Goal: Task Accomplishment & Management: Manage account settings

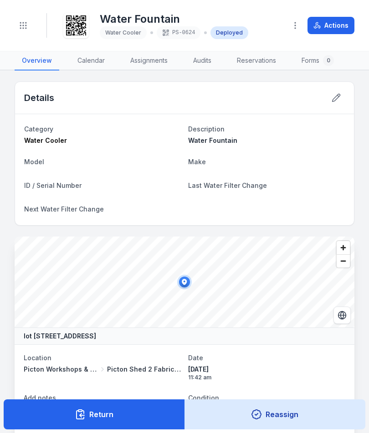
click at [30, 20] on div "Toggle Navigation" at bounding box center [23, 25] width 17 height 25
click at [30, 31] on button "Toggle Navigation" at bounding box center [23, 25] width 17 height 17
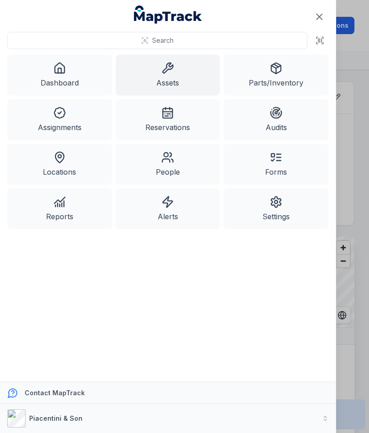
click at [183, 81] on link "Assets" at bounding box center [168, 75] width 105 height 41
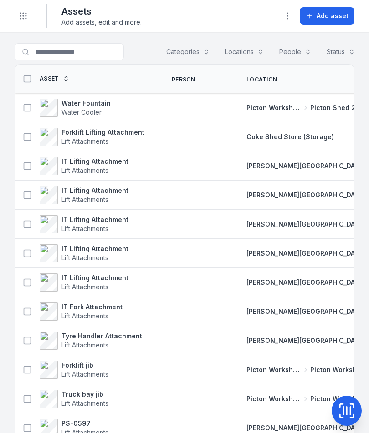
click at [338, 22] on button "Add asset" at bounding box center [327, 15] width 55 height 17
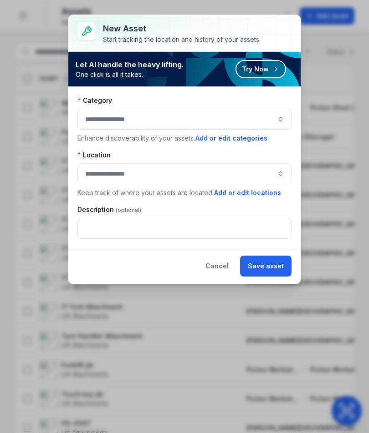
click at [268, 112] on button "button" at bounding box center [184, 119] width 214 height 21
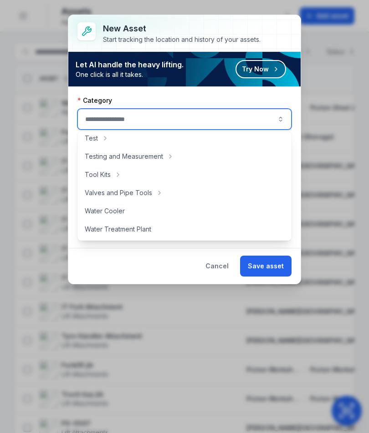
scroll to position [499, 0]
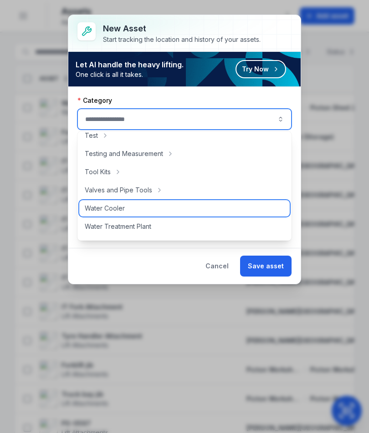
click at [214, 210] on div "Water Cooler" at bounding box center [184, 208] width 210 height 16
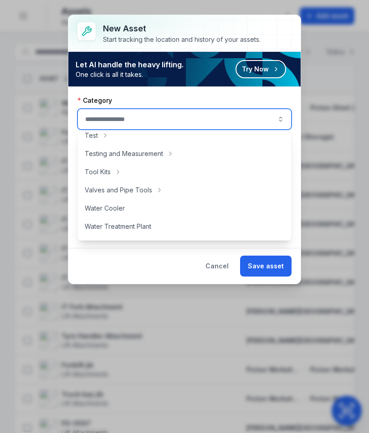
type input "**********"
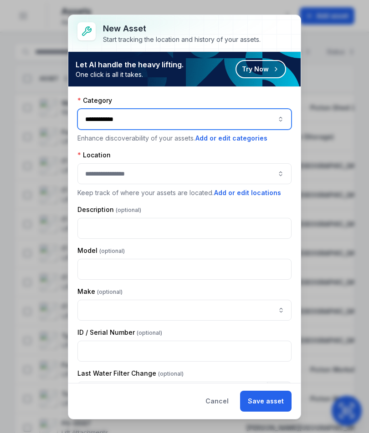
click at [257, 167] on button "button" at bounding box center [184, 173] width 214 height 21
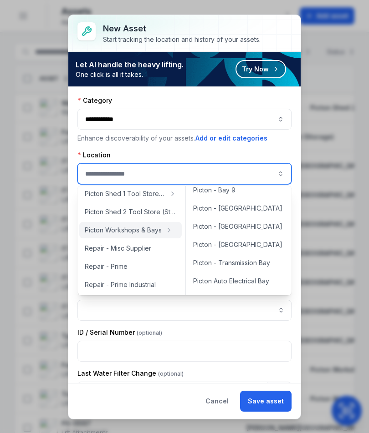
scroll to position [190, 0]
click at [265, 266] on span "Picton - Transmission Bay" at bounding box center [231, 262] width 77 height 9
type input "**********"
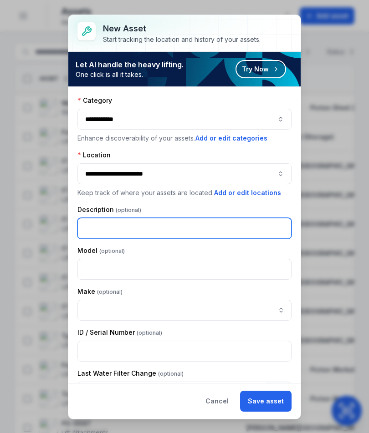
click at [248, 227] on input "text" at bounding box center [184, 228] width 214 height 21
click at [248, 226] on input "text" at bounding box center [184, 228] width 214 height 21
type input "**********"
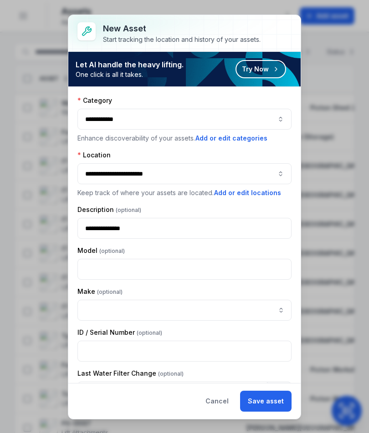
click at [273, 403] on button "Save asset" at bounding box center [265, 401] width 51 height 21
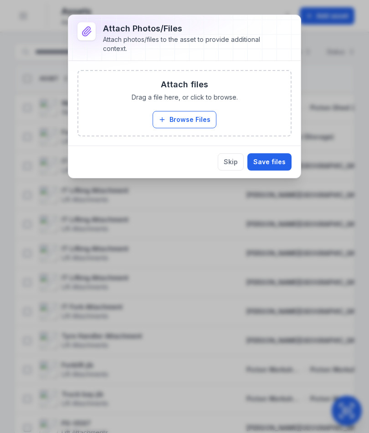
click at [206, 121] on button "Browse Files" at bounding box center [185, 119] width 64 height 17
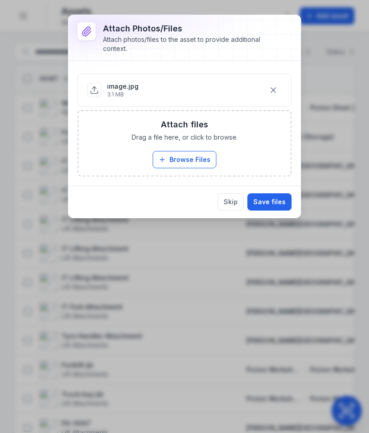
click at [275, 205] on button "Save files" at bounding box center [269, 202] width 44 height 17
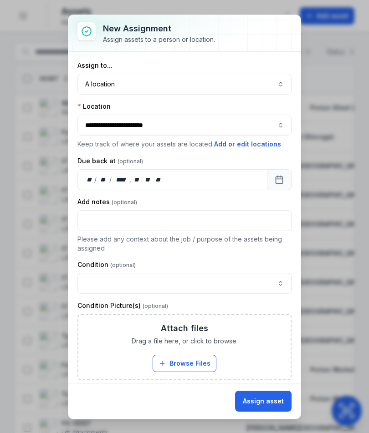
click at [265, 396] on button "Assign asset" at bounding box center [263, 401] width 56 height 21
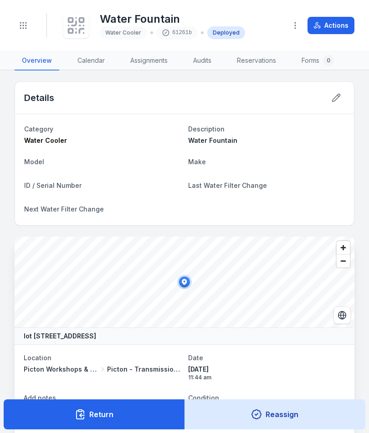
click at [78, 32] on icon at bounding box center [76, 25] width 20 height 20
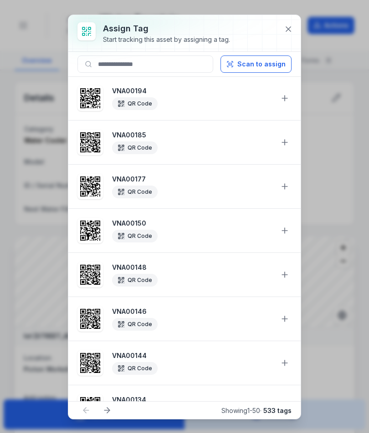
click at [266, 61] on button "Scan to assign" at bounding box center [255, 64] width 71 height 17
